Goal: Task Accomplishment & Management: Manage account settings

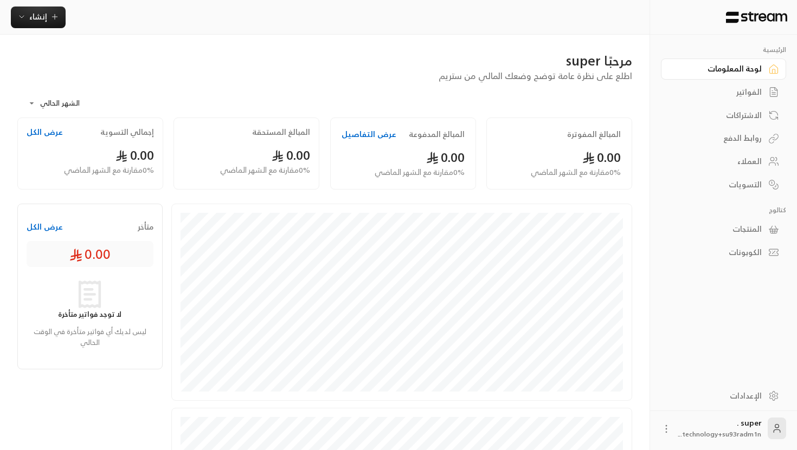
click at [750, 87] on div "الفواتير" at bounding box center [717, 92] width 87 height 11
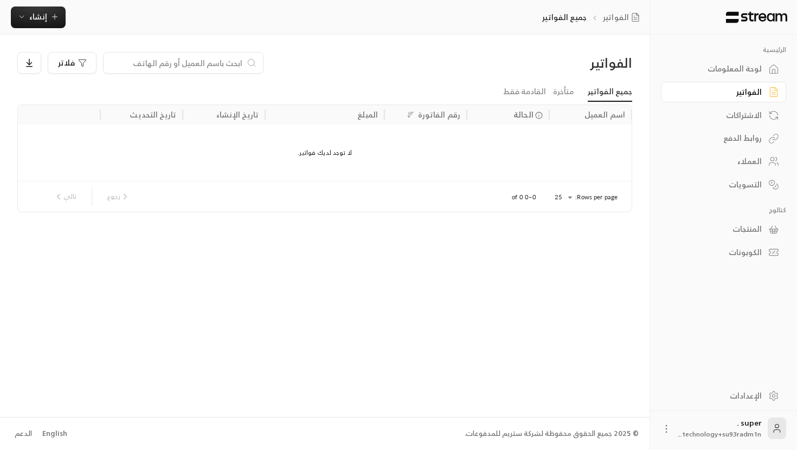
click at [757, 71] on div "لوحة المعلومات" at bounding box center [717, 68] width 87 height 11
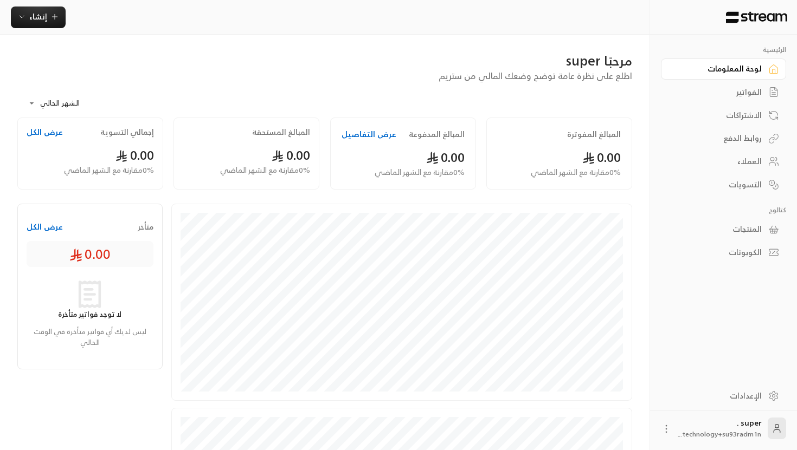
click at [726, 110] on div "الاشتراكات" at bounding box center [717, 115] width 87 height 11
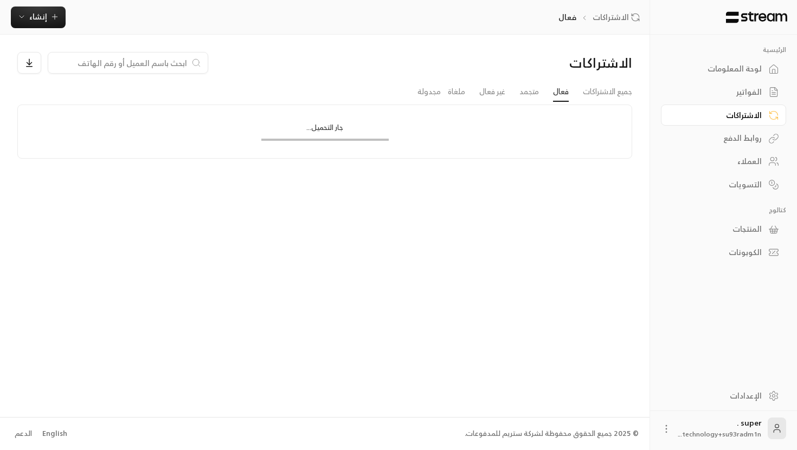
click at [726, 141] on div "روابط الدفع" at bounding box center [717, 138] width 87 height 11
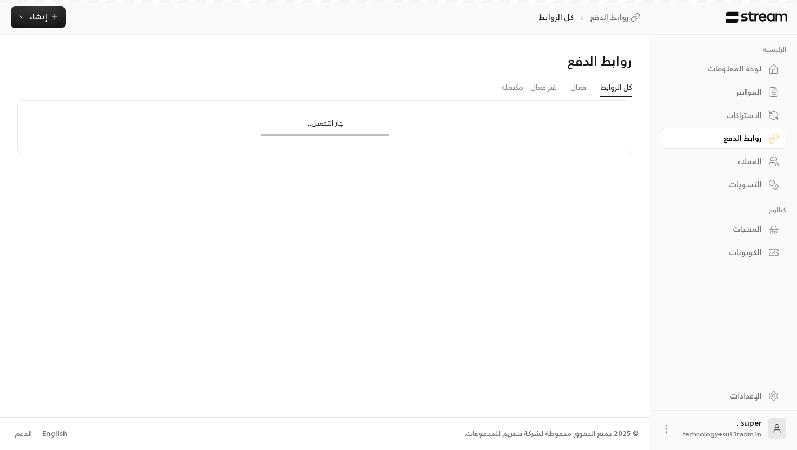
click at [736, 115] on div "الاشتراكات" at bounding box center [717, 115] width 87 height 11
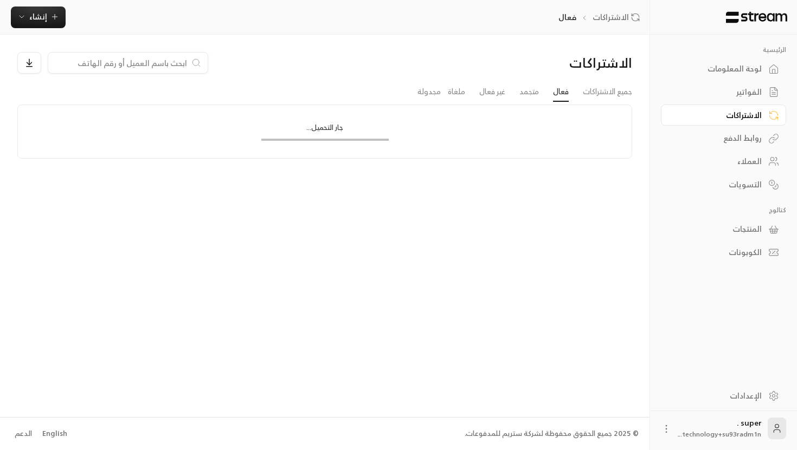
click at [744, 87] on div "الفواتير" at bounding box center [717, 92] width 87 height 11
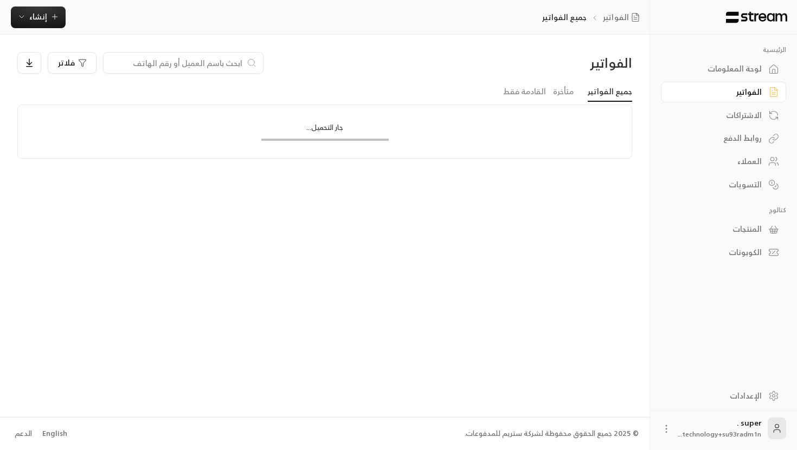
click at [748, 74] on div "لوحة المعلومات" at bounding box center [717, 68] width 87 height 11
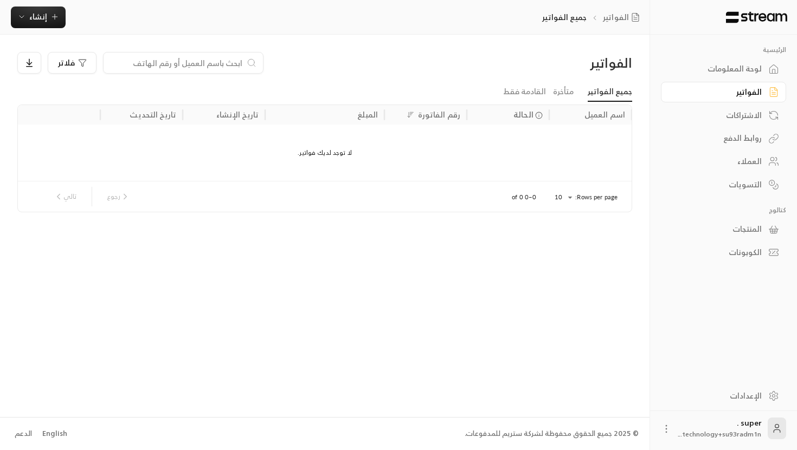
click at [729, 64] on div "لوحة المعلومات" at bounding box center [717, 68] width 87 height 11
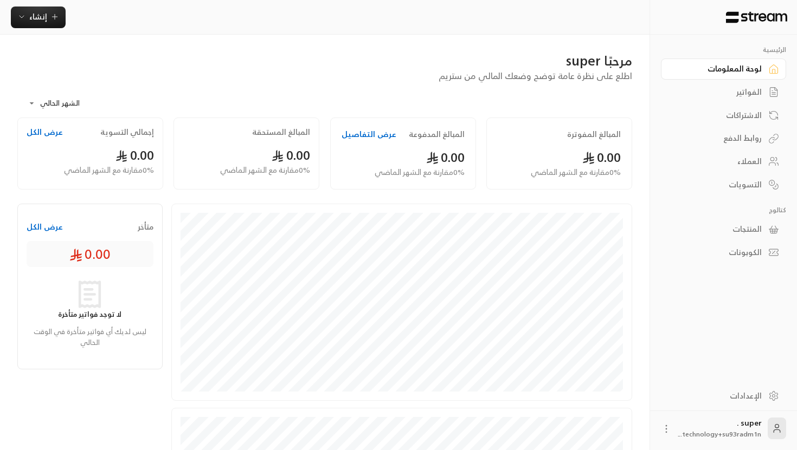
click at [772, 396] on circle at bounding box center [773, 396] width 3 height 3
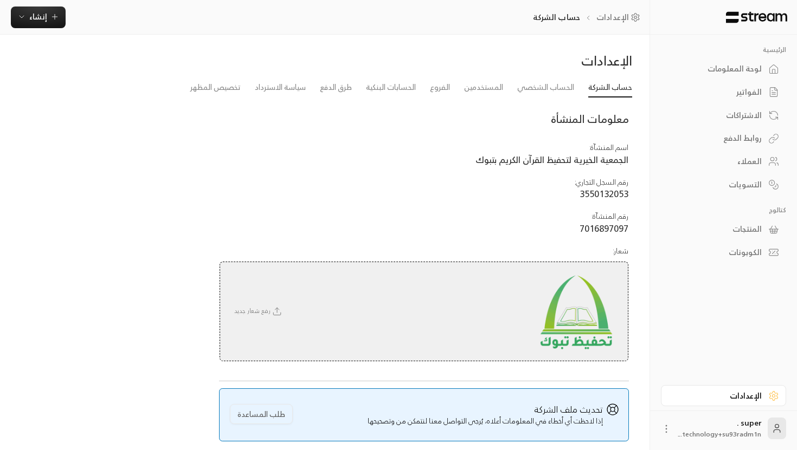
click at [666, 427] on icon at bounding box center [666, 429] width 11 height 11
click at [645, 430] on li "تسجيل الخروج" at bounding box center [641, 428] width 60 height 17
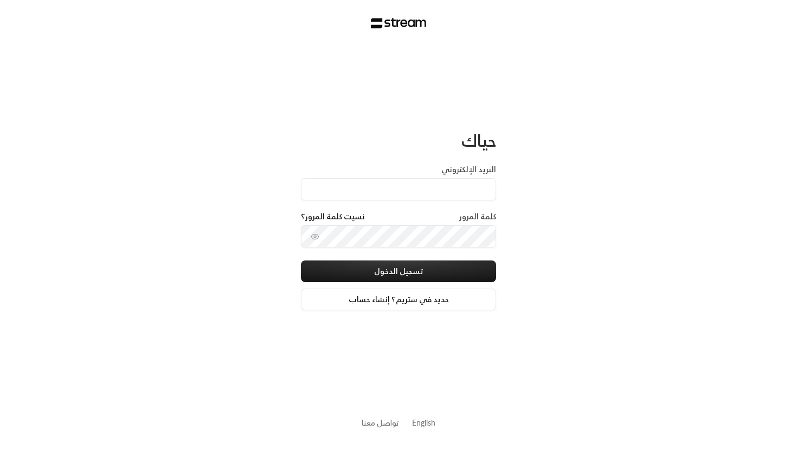
type input "[EMAIL_ADDRESS][DOMAIN_NAME]"
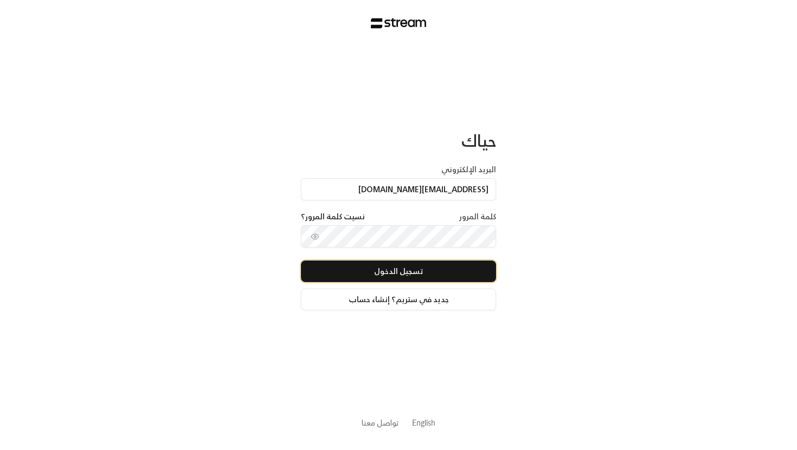
click at [454, 275] on button "تسجيل الدخول" at bounding box center [398, 272] width 195 height 22
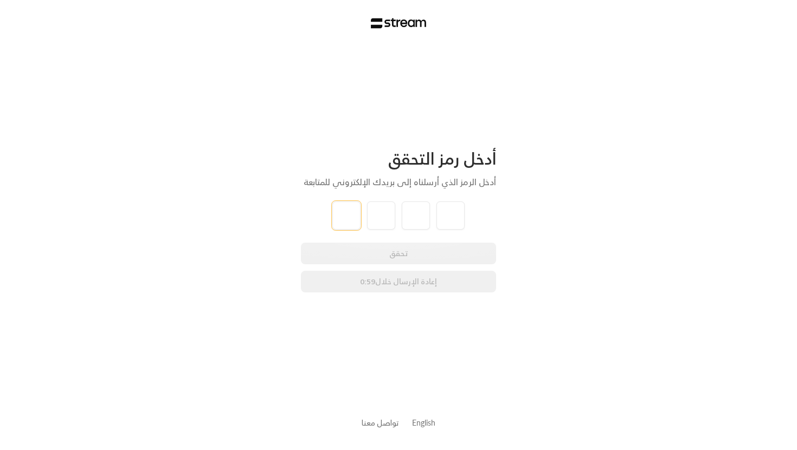
click at [351, 215] on input "tel" at bounding box center [346, 216] width 28 height 28
type input "2"
type input "1"
type input "9"
type input "5"
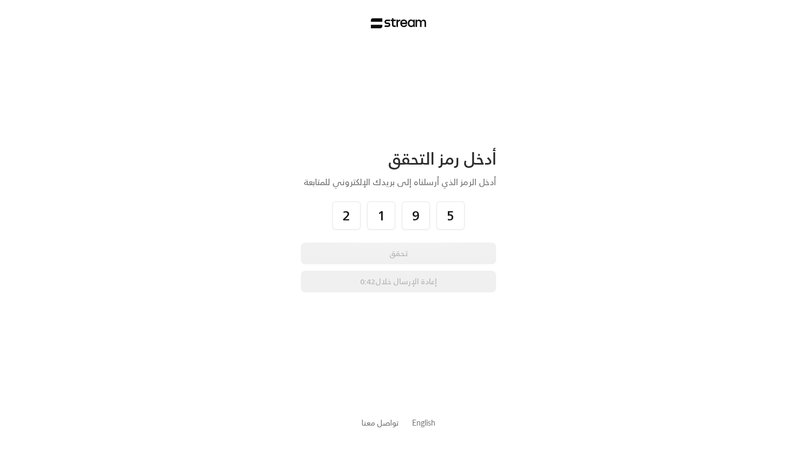
click at [524, 213] on div "أدخل رمز التحقق أدخل الرمز الذي أرسلناه إلى بريدك الإلكتروني للمتابعة 2 1 9 5 ت…" at bounding box center [398, 225] width 797 height 450
